Goal: Information Seeking & Learning: Compare options

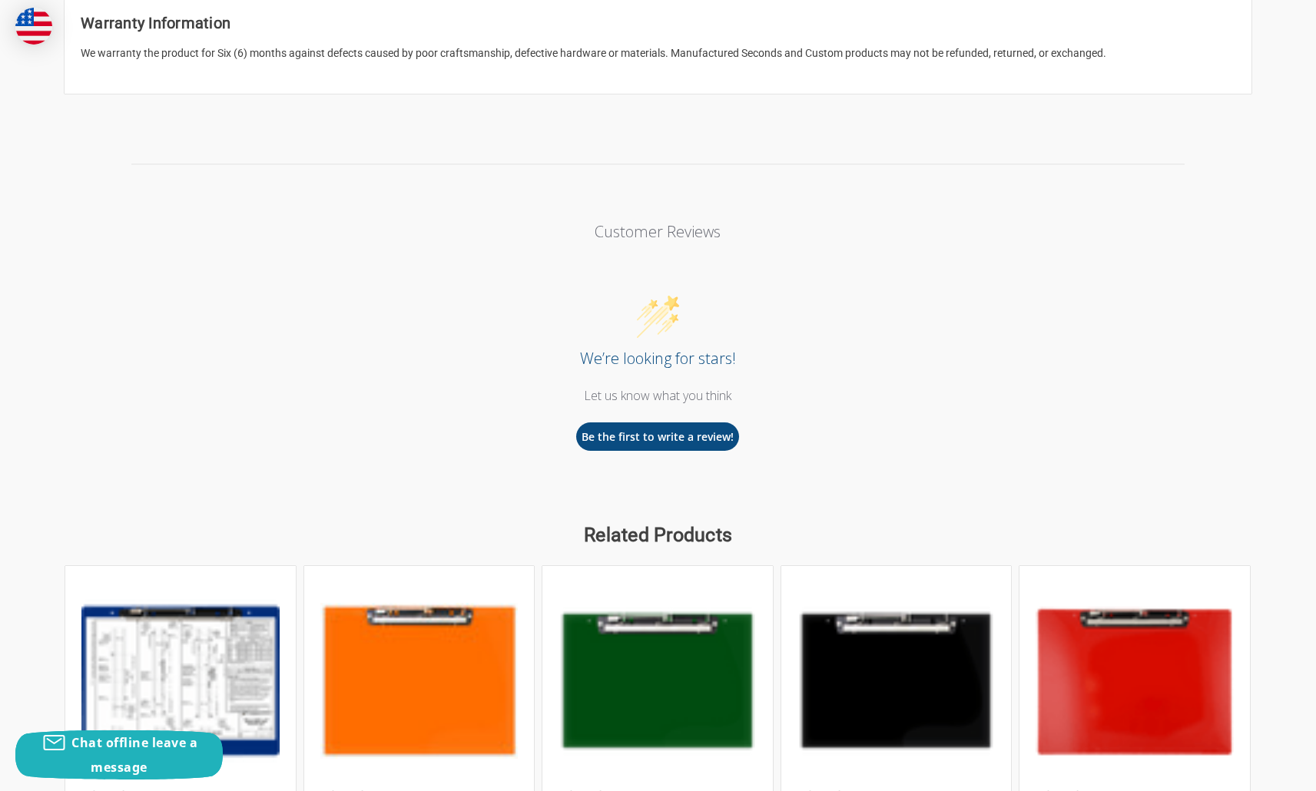
scroll to position [2373, 0]
